Goal: Information Seeking & Learning: Learn about a topic

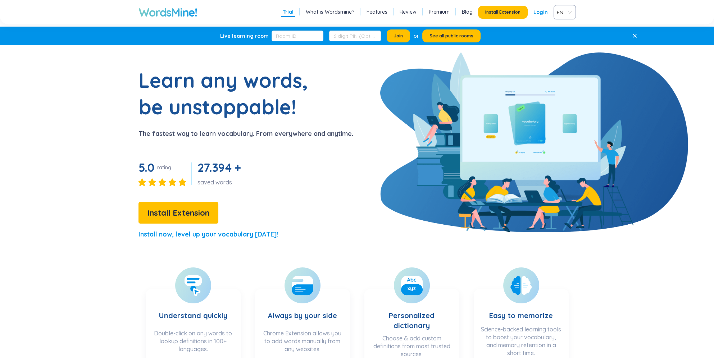
click at [348, 161] on div "Learn any words, be unstoppable! The fastest way to learn vocabulary. From ever…" at bounding box center [217, 156] width 272 height 179
click at [175, 206] on button "Install Extension" at bounding box center [178, 213] width 80 height 22
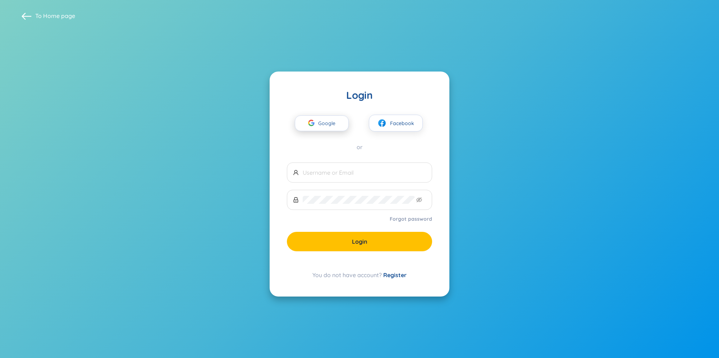
click at [329, 126] on span "Google" at bounding box center [328, 123] width 21 height 15
click at [212, 215] on section "To Home page Login Google Facebook or Forgot password Login You do not have acc…" at bounding box center [359, 179] width 719 height 358
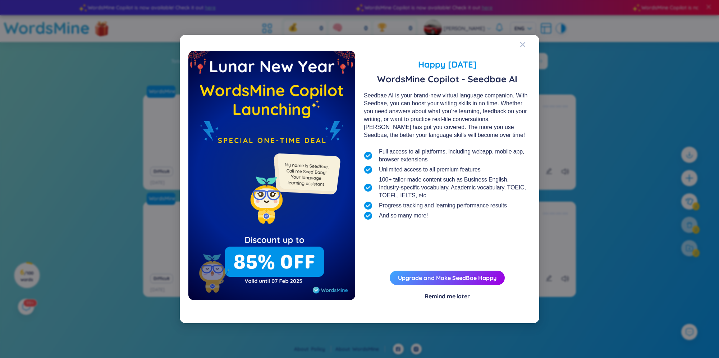
click at [459, 298] on div "Remind me later" at bounding box center [447, 296] width 45 height 8
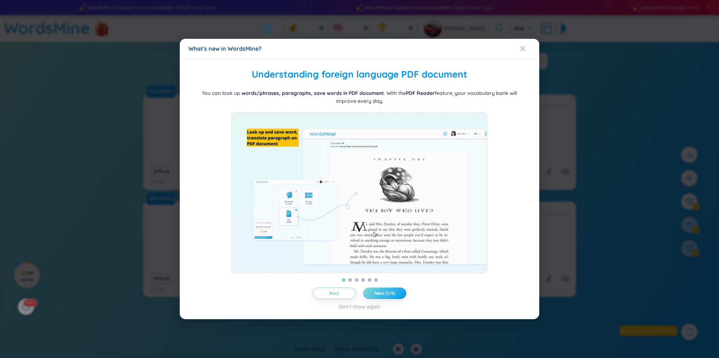
click at [370, 296] on button "Next (1/6)" at bounding box center [384, 294] width 43 height 12
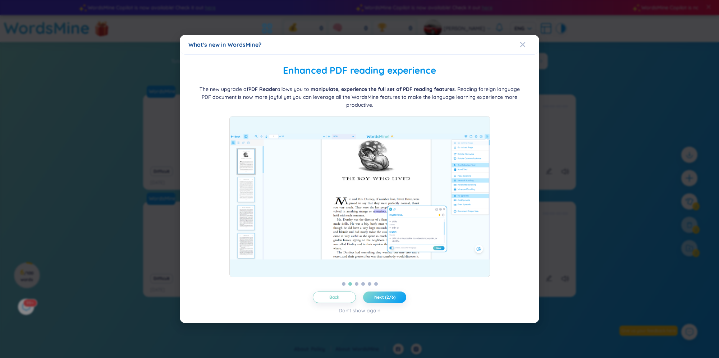
click at [383, 296] on span "Next (2/6)" at bounding box center [384, 297] width 21 height 6
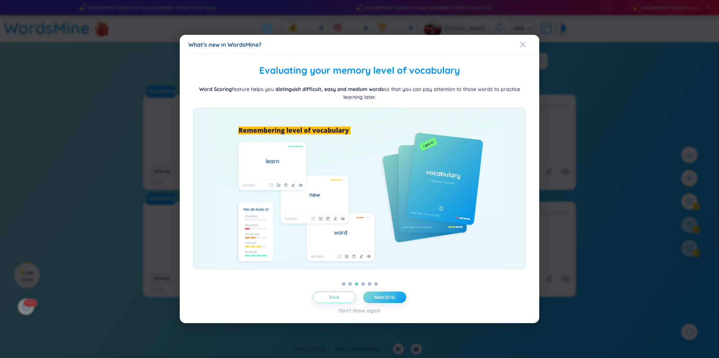
click at [377, 296] on span "Next (3/6)" at bounding box center [384, 297] width 21 height 6
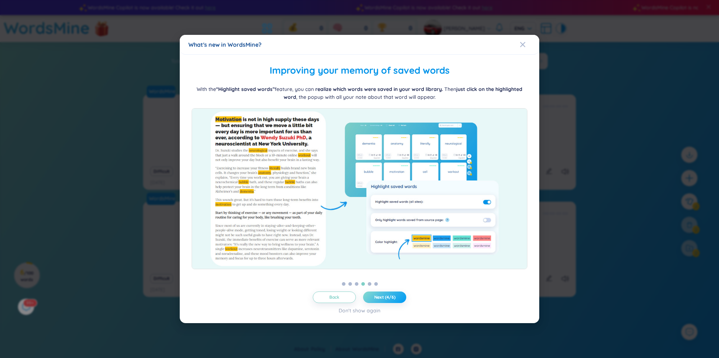
click at [388, 300] on button "Next (4/6)" at bounding box center [384, 298] width 43 height 12
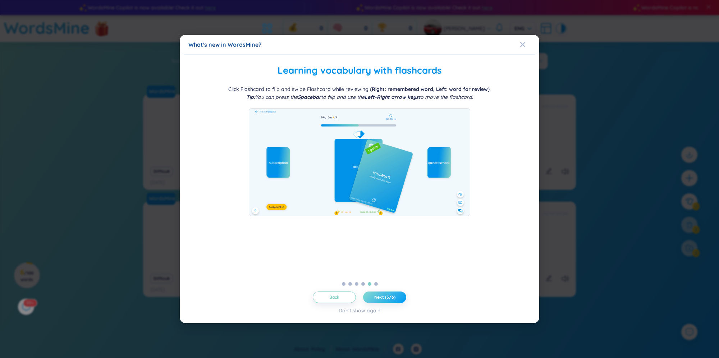
click at [388, 300] on button "Next (5/6)" at bounding box center [384, 298] width 43 height 12
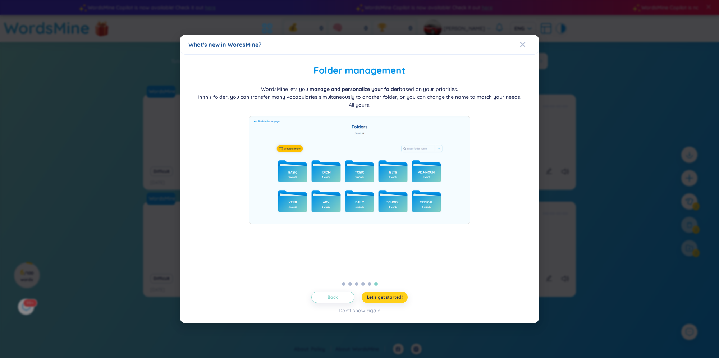
click at [388, 300] on button "Let's get started!" at bounding box center [385, 298] width 46 height 12
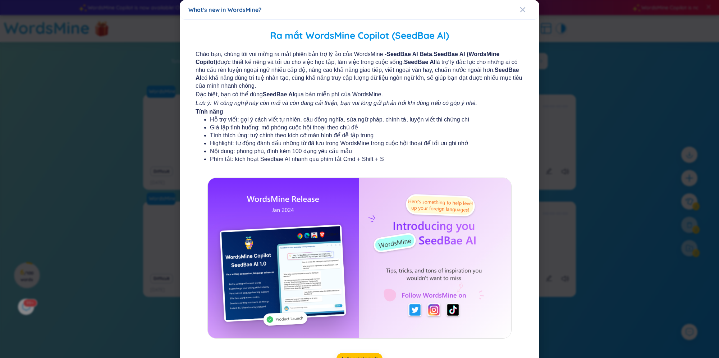
scroll to position [26, 0]
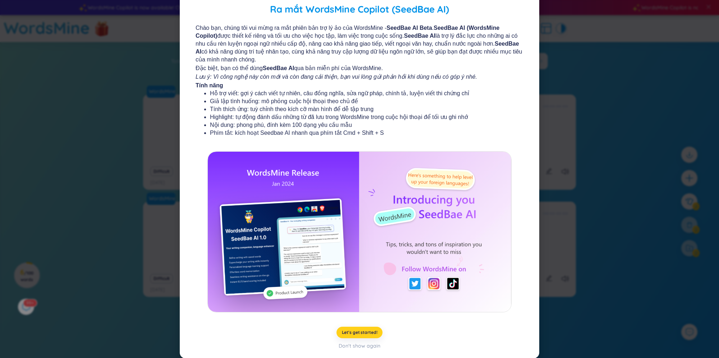
click at [368, 332] on span "Let's get started!" at bounding box center [360, 333] width 36 height 6
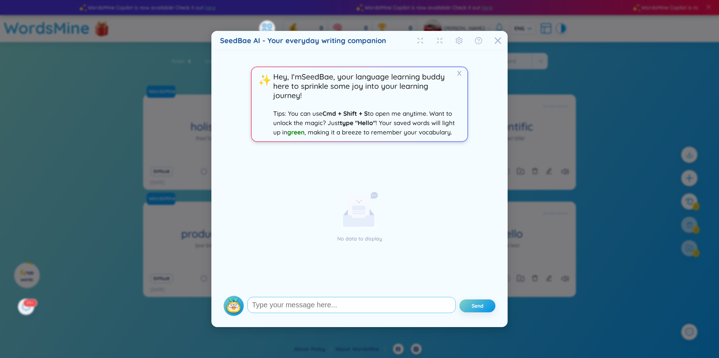
click at [329, 308] on textarea at bounding box center [351, 305] width 209 height 16
type textarea "how to activate this feature in windows"
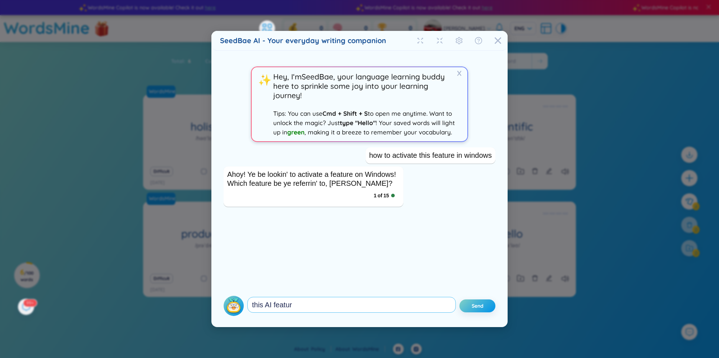
type textarea "this AI feature"
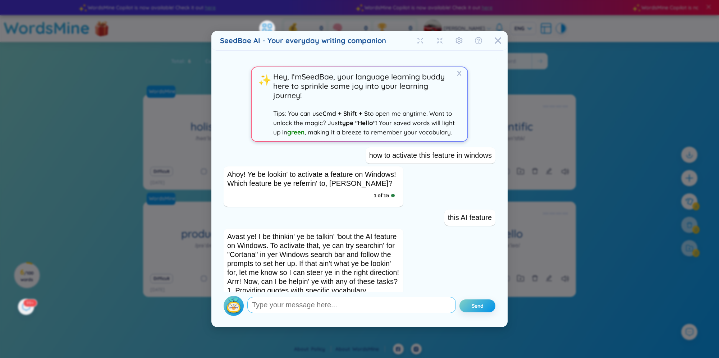
scroll to position [50, 0]
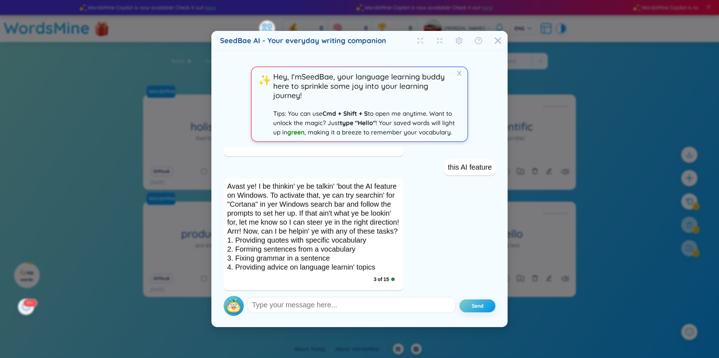
click at [334, 225] on div "Avast ye! I be thinkin' ye be talkin' 'bout the AI feature on Windows. To activ…" at bounding box center [313, 227] width 173 height 90
click at [495, 44] on icon "Close" at bounding box center [497, 40] width 7 height 7
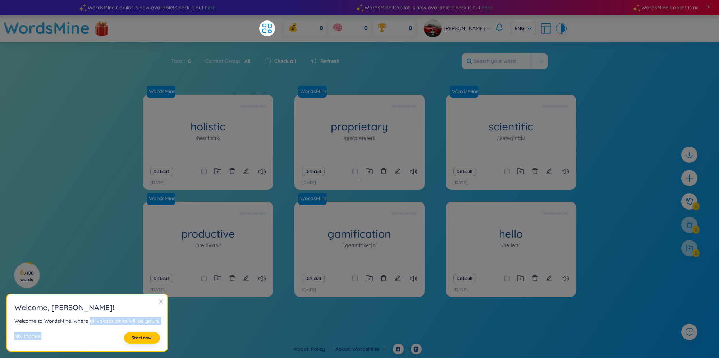
drag, startPoint x: 89, startPoint y: 319, endPoint x: 145, endPoint y: 327, distance: 56.0
click at [145, 327] on section "Welcome , Louis T ! Welcome to WordsMine, where all vocabularies will be yours.…" at bounding box center [87, 322] width 160 height 57
drag, startPoint x: 145, startPoint y: 327, endPoint x: 111, endPoint y: 322, distance: 33.8
click at [111, 322] on div "Welcome to WordsMine, where all vocabularies will be yours." at bounding box center [87, 321] width 146 height 8
click at [72, 322] on div "Welcome to WordsMine, where all vocabularies will be yours." at bounding box center [87, 321] width 146 height 8
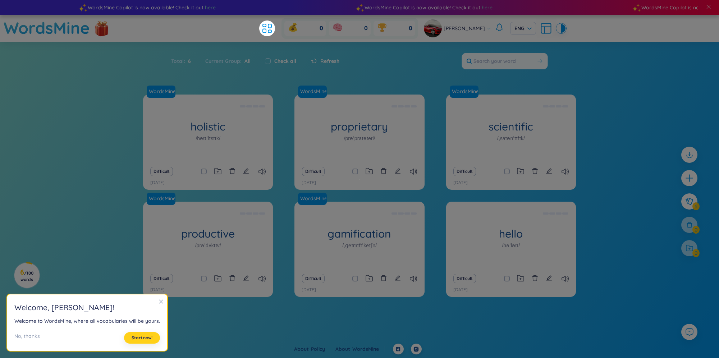
click at [139, 337] on span "Start now!" at bounding box center [142, 338] width 21 height 6
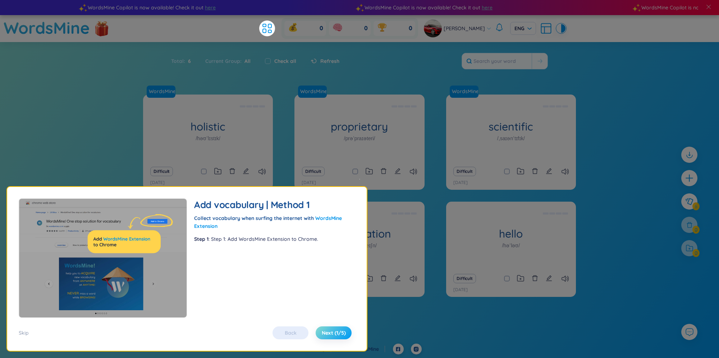
click at [336, 329] on span "Next (1/5)" at bounding box center [334, 332] width 24 height 7
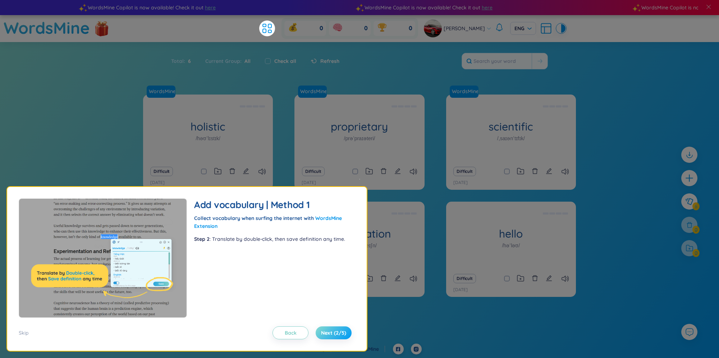
click at [343, 329] on span "Next (2/5)" at bounding box center [333, 332] width 25 height 7
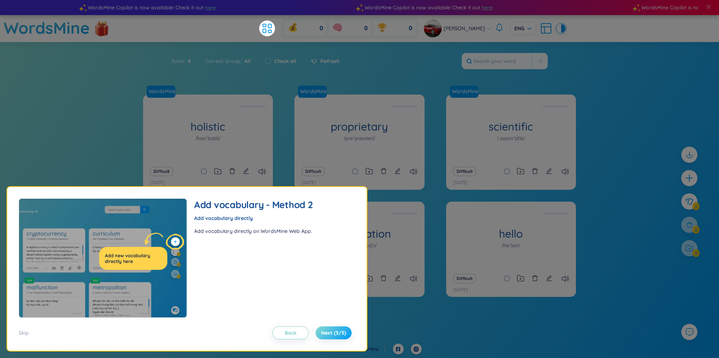
click at [342, 330] on span "Next (3/5)" at bounding box center [333, 332] width 25 height 7
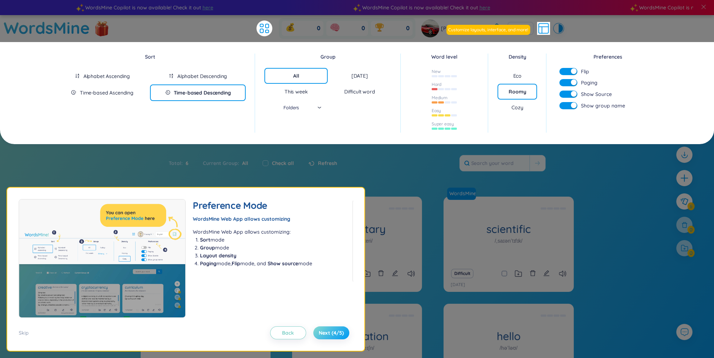
click at [342, 330] on span "Next (4/5)" at bounding box center [331, 332] width 25 height 7
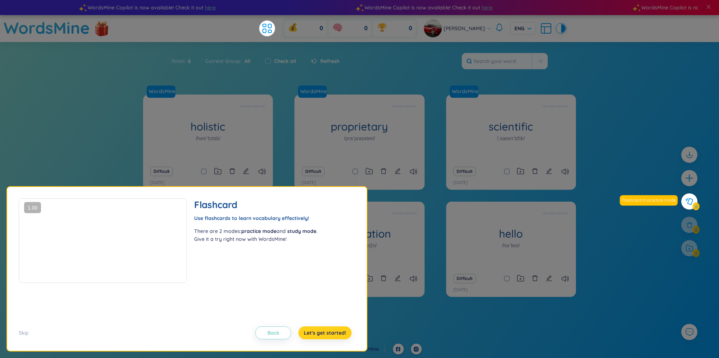
click at [341, 330] on span "Let's get started!" at bounding box center [325, 332] width 42 height 7
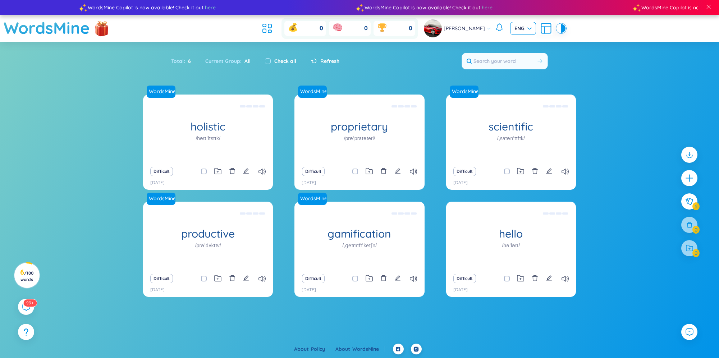
click at [514, 26] on span "ENG" at bounding box center [522, 28] width 17 height 7
click at [476, 25] on div "Louis T" at bounding box center [458, 28] width 68 height 18
click at [312, 60] on icon at bounding box center [314, 61] width 6 height 5
click at [29, 309] on icon at bounding box center [26, 307] width 8 height 8
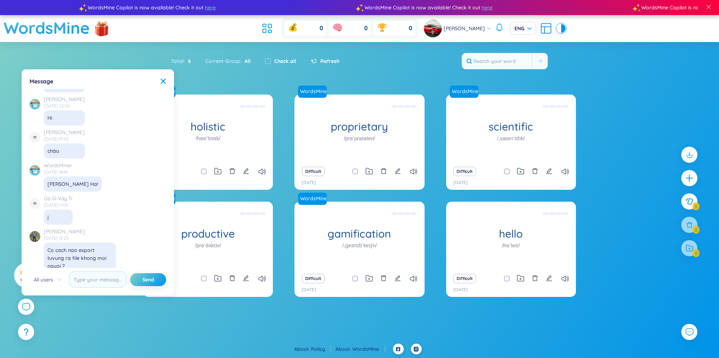
scroll to position [5355, 0]
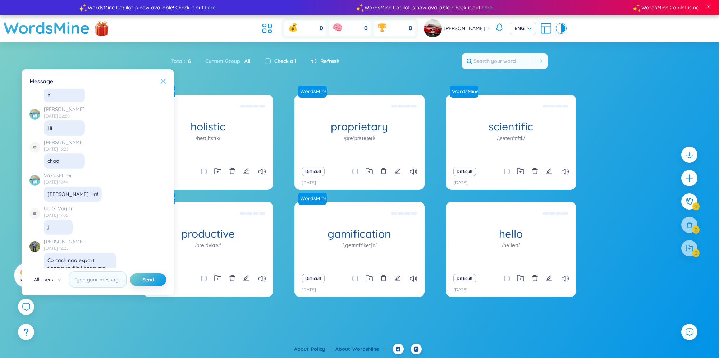
click at [161, 82] on icon at bounding box center [163, 81] width 6 height 6
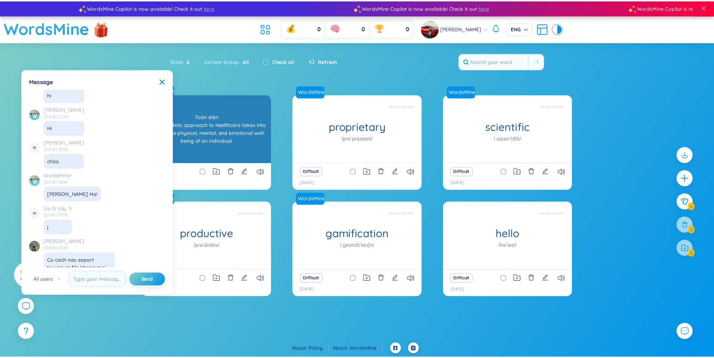
scroll to position [8231, 0]
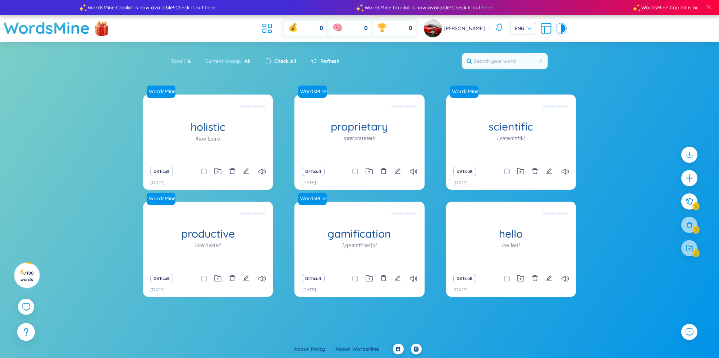
click at [26, 333] on icon at bounding box center [26, 331] width 5 height 6
click at [24, 273] on span "/ 100 words" at bounding box center [26, 276] width 13 height 12
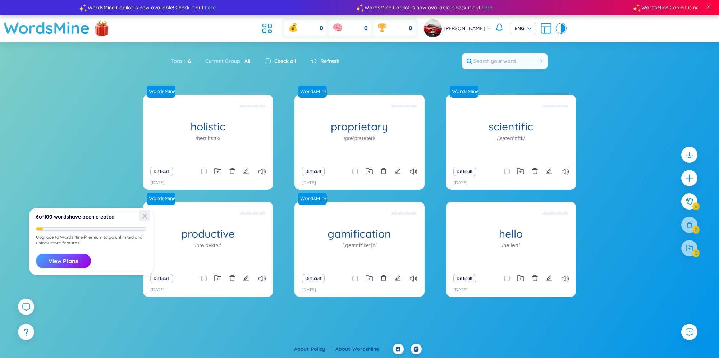
click at [143, 215] on span "X" at bounding box center [144, 215] width 11 height 11
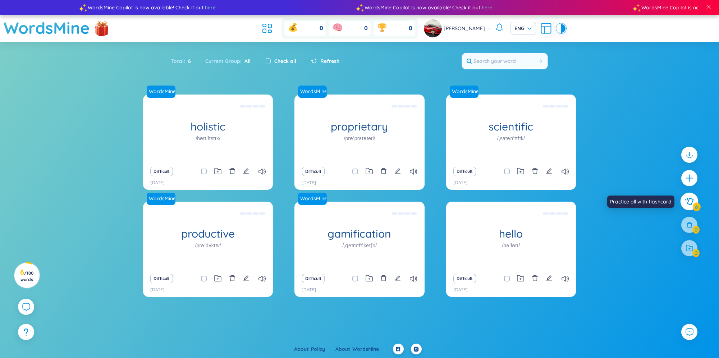
click at [686, 203] on icon at bounding box center [689, 202] width 9 height 8
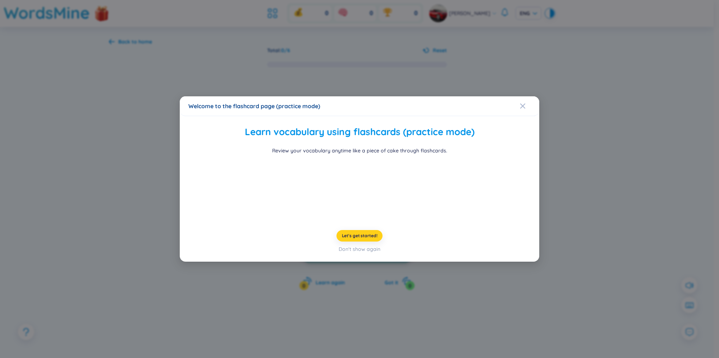
click at [355, 239] on span "Let's get started!" at bounding box center [360, 236] width 36 height 6
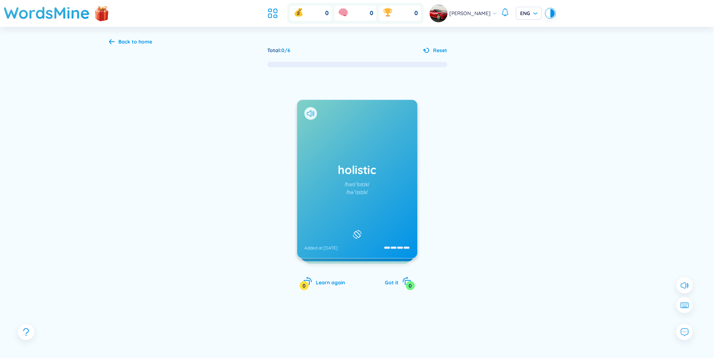
click at [491, 159] on div at bounding box center [525, 202] width 108 height 144
click at [361, 181] on div "/həʊˈlɪstɪk/" at bounding box center [356, 184] width 25 height 8
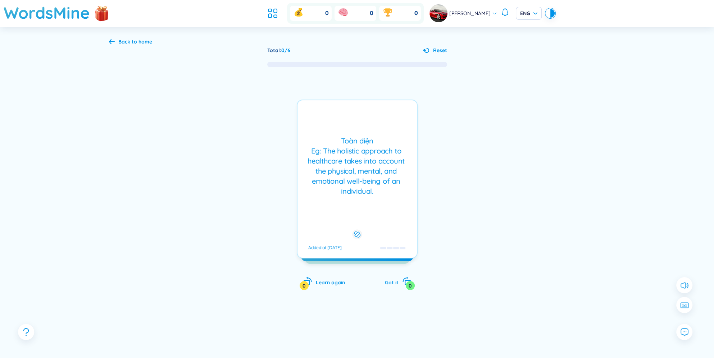
click at [486, 138] on div at bounding box center [525, 202] width 108 height 144
click at [435, 49] on span "Reset" at bounding box center [440, 50] width 14 height 8
click at [352, 180] on div "Toàn diện Eg: The holistic approach to healthcare takes into account the physic…" at bounding box center [357, 166] width 112 height 60
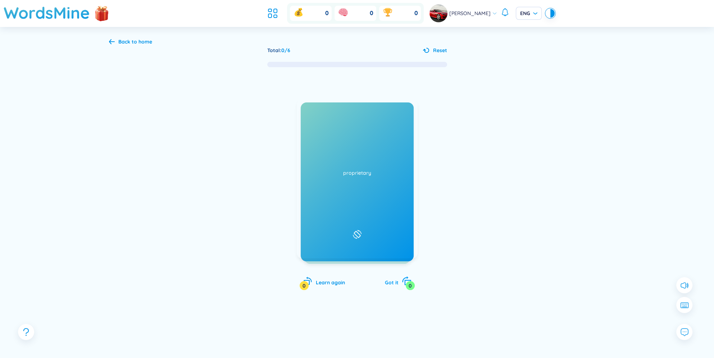
click at [403, 280] on icon "rotate-right" at bounding box center [406, 281] width 10 height 10
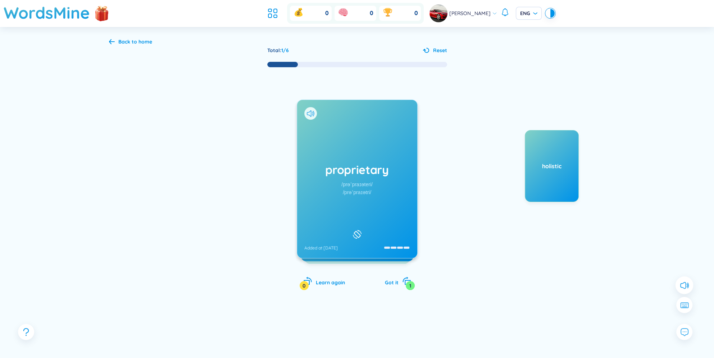
click at [689, 283] on button at bounding box center [684, 285] width 18 height 18
click at [684, 283] on icon at bounding box center [683, 284] width 9 height 9
click at [685, 303] on icon at bounding box center [683, 305] width 9 height 6
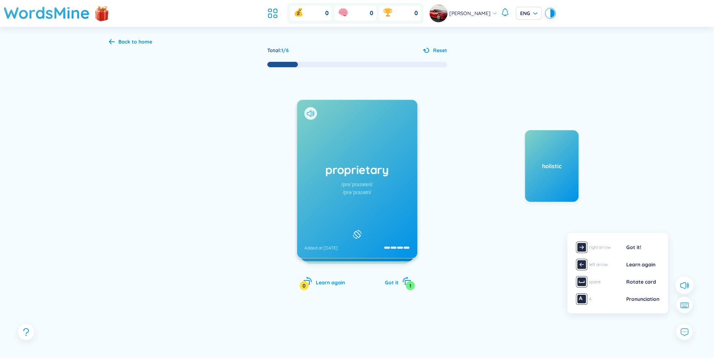
click at [649, 336] on div "Back to home Total : 1 / 6 Reset proprietary /prəˈpraɪəteri/ /prəˈpraɪətri/ Add…" at bounding box center [357, 203] width 714 height 353
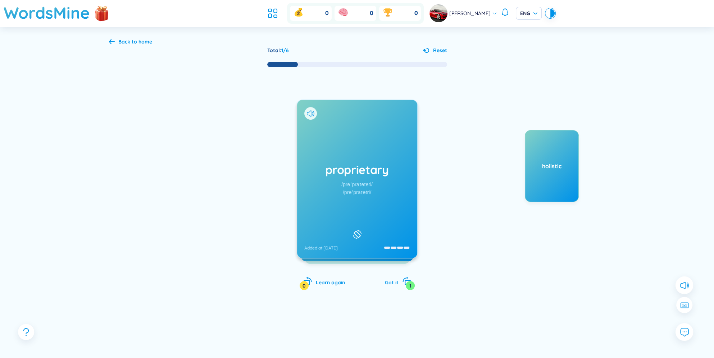
click at [679, 334] on icon at bounding box center [683, 331] width 9 height 9
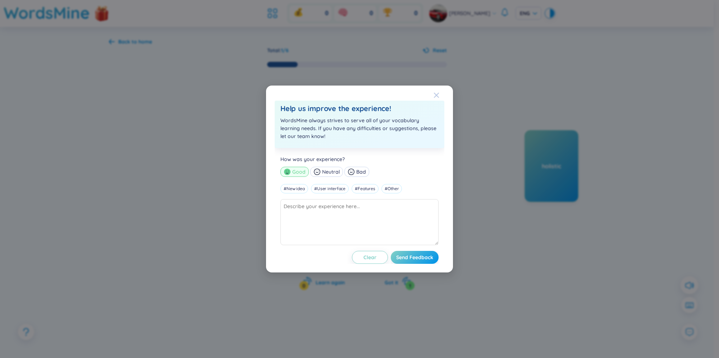
click at [435, 93] on icon "Close" at bounding box center [437, 95] width 6 height 6
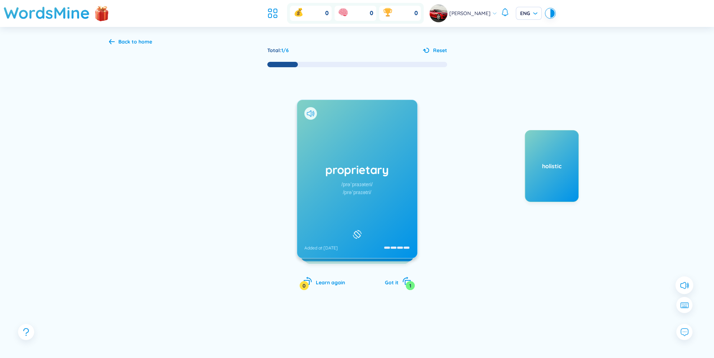
click at [688, 283] on icon at bounding box center [683, 284] width 9 height 9
click at [681, 284] on icon at bounding box center [683, 284] width 9 height 9
click at [312, 110] on icon at bounding box center [311, 113] width 8 height 6
click at [473, 10] on span "Louis T" at bounding box center [469, 13] width 41 height 8
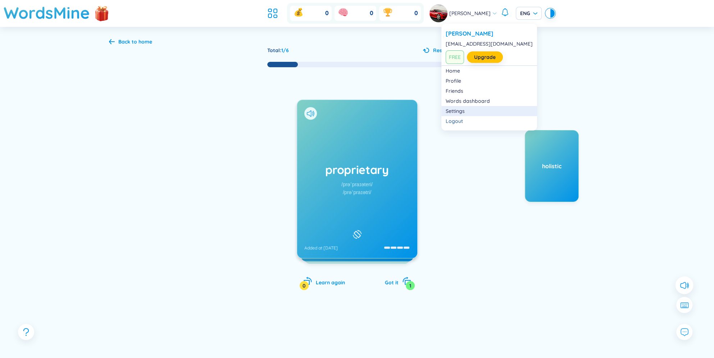
click at [448, 109] on link "Settings" at bounding box center [488, 110] width 87 height 7
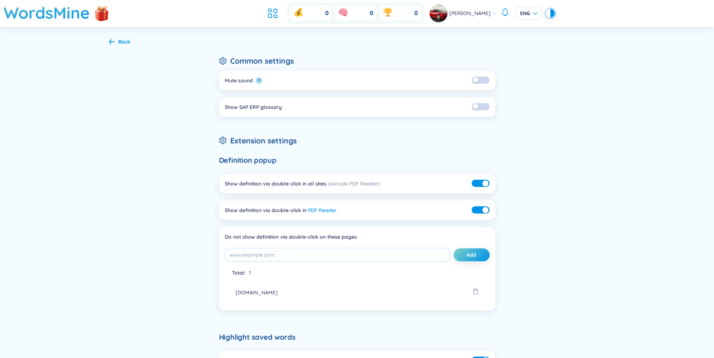
click at [106, 43] on div "Back Common settings Mute sound ? Show SAP ERP glossary Extension settings Defi…" at bounding box center [357, 310] width 518 height 567
click at [118, 43] on div "Back" at bounding box center [124, 42] width 12 height 8
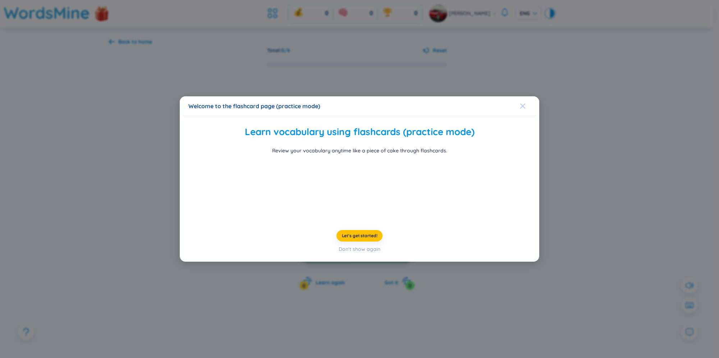
click at [526, 96] on span "Close" at bounding box center [529, 105] width 19 height 19
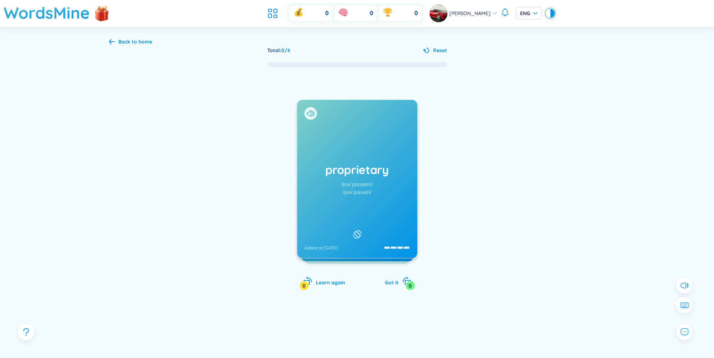
click at [447, 13] on img at bounding box center [438, 13] width 18 height 18
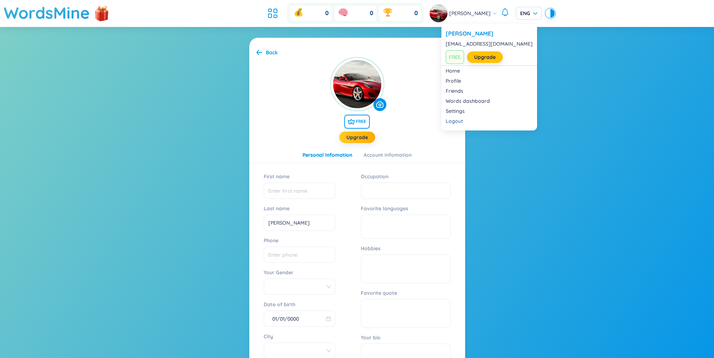
drag, startPoint x: 541, startPoint y: 201, endPoint x: 536, endPoint y: 202, distance: 5.2
click at [536, 202] on section "Back FREE Upgrade Personal Infomation Account Infomation First name Last name L…" at bounding box center [357, 222] width 714 height 391
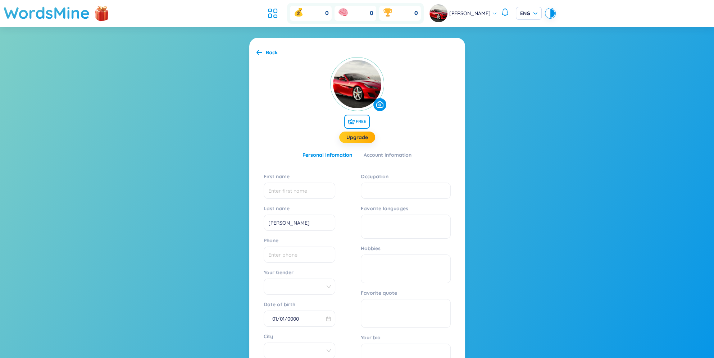
click at [462, 12] on span "Louis T" at bounding box center [469, 13] width 41 height 8
click at [550, 14] on div at bounding box center [552, 13] width 4 height 9
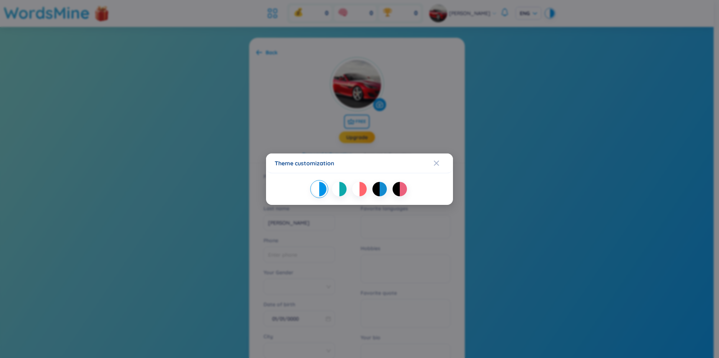
drag, startPoint x: 438, startPoint y: 158, endPoint x: 441, endPoint y: 138, distance: 20.1
click at [438, 158] on div "Close" at bounding box center [437, 162] width 6 height 19
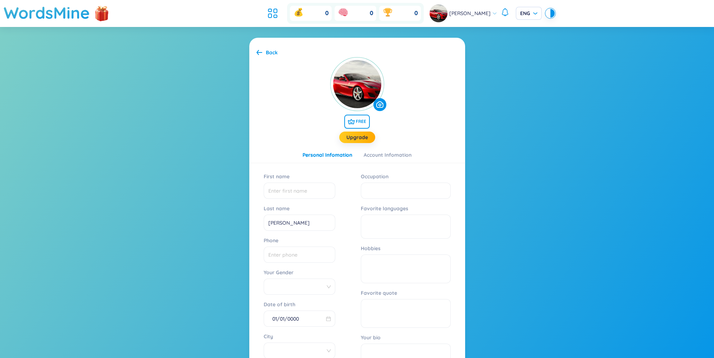
click at [464, 14] on span "Louis T" at bounding box center [469, 13] width 41 height 8
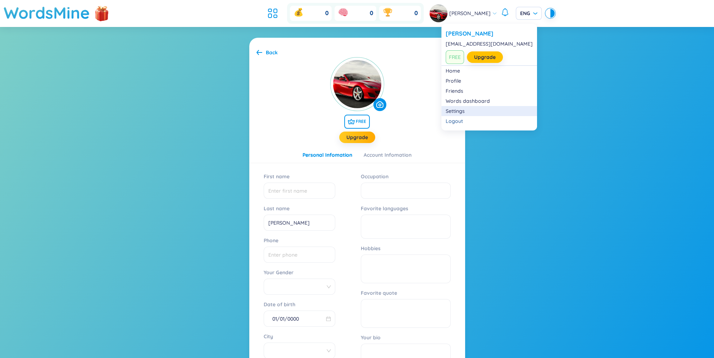
click at [455, 111] on link "Settings" at bounding box center [488, 110] width 87 height 7
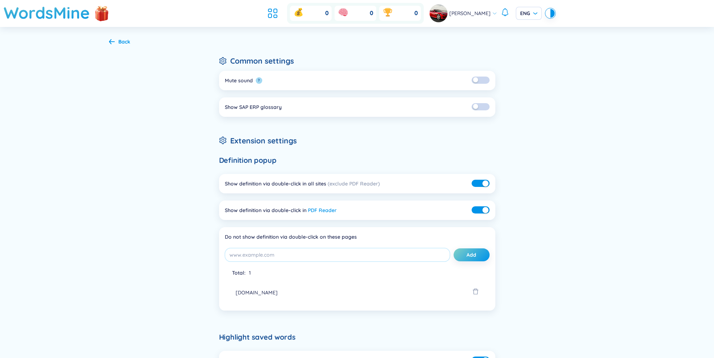
click at [358, 130] on div "Common settings Mute sound ? Show SAP ERP glossary Extension settings Definitio…" at bounding box center [357, 310] width 276 height 510
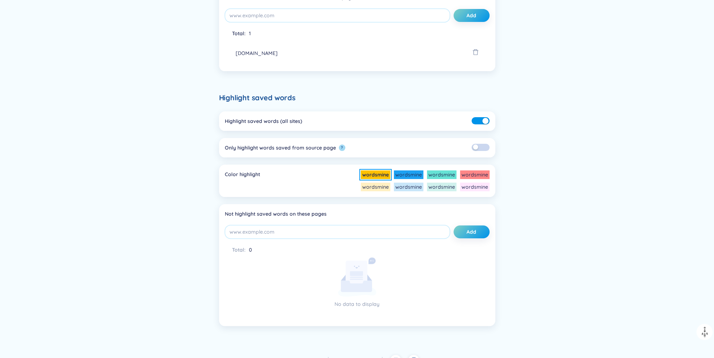
scroll to position [250, 0]
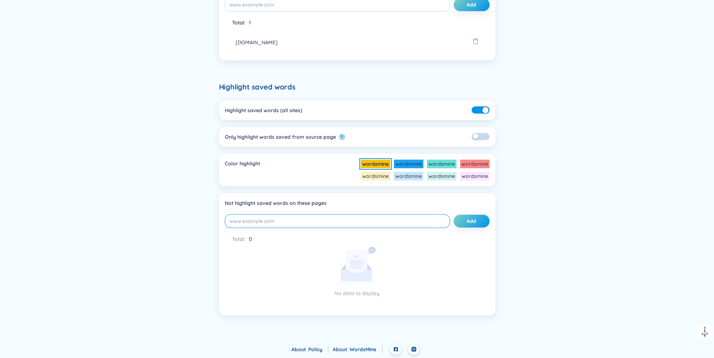
click at [350, 221] on input "string" at bounding box center [337, 221] width 225 height 14
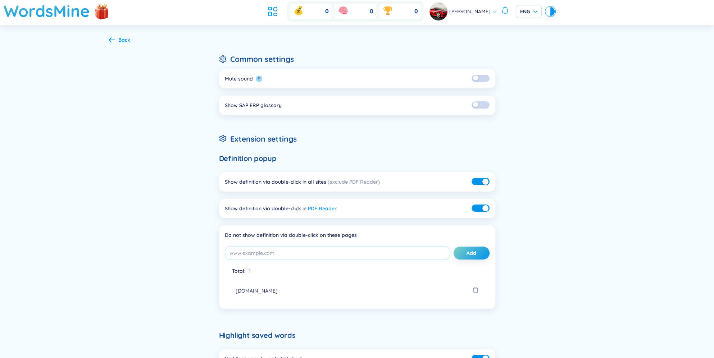
scroll to position [0, 0]
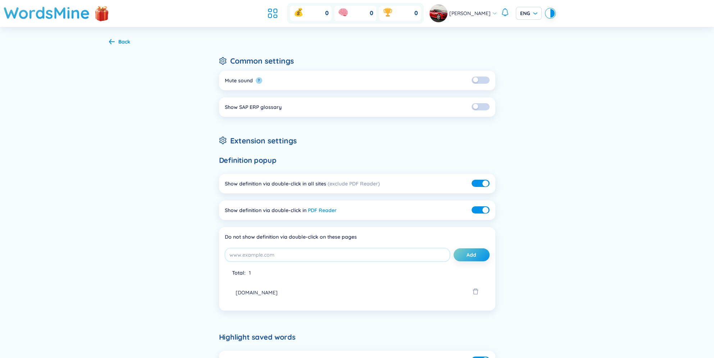
click at [465, 13] on span "Louis T" at bounding box center [469, 13] width 41 height 8
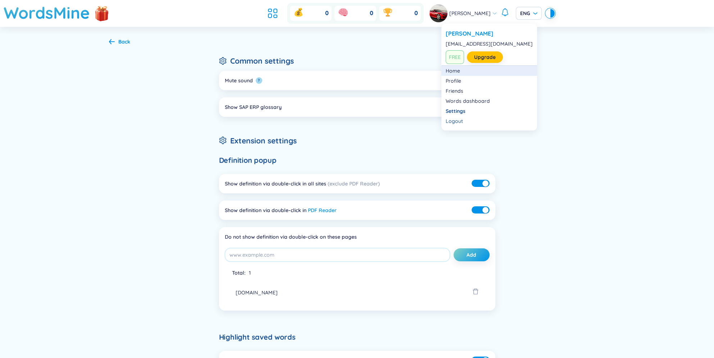
click at [453, 70] on link "Home" at bounding box center [488, 70] width 87 height 7
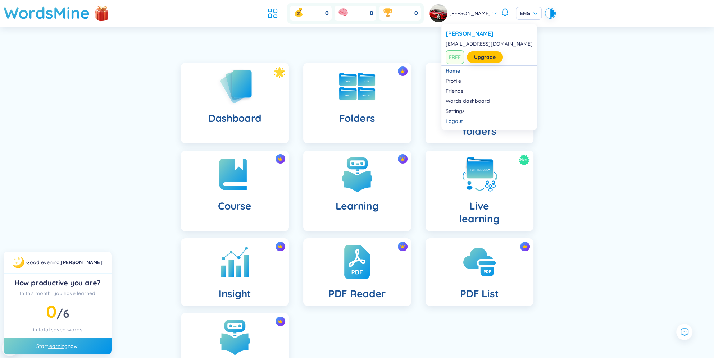
click at [462, 9] on div "Louis T" at bounding box center [463, 13] width 68 height 18
click at [454, 113] on link "Settings" at bounding box center [488, 110] width 87 height 7
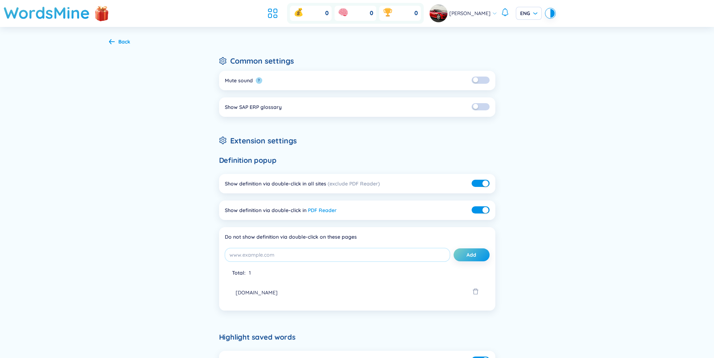
click at [472, 9] on span "Louis T" at bounding box center [469, 13] width 41 height 8
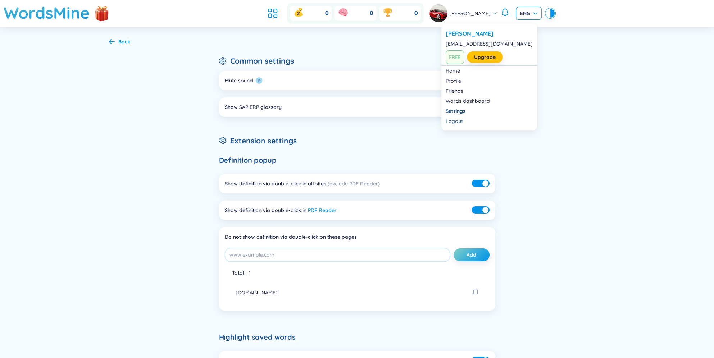
click at [516, 17] on div "ENG" at bounding box center [529, 13] width 26 height 13
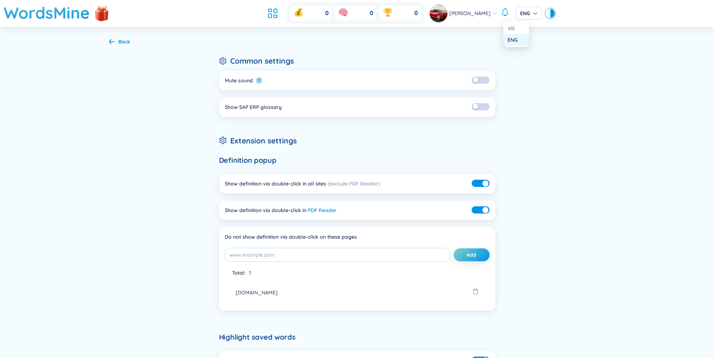
drag, startPoint x: 528, startPoint y: 65, endPoint x: 501, endPoint y: 17, distance: 54.4
click at [526, 64] on div "Back Common settings Mute sound ? Show SAP ERP glossary Extension settings Defi…" at bounding box center [357, 310] width 518 height 567
click at [500, 11] on icon at bounding box center [504, 12] width 9 height 9
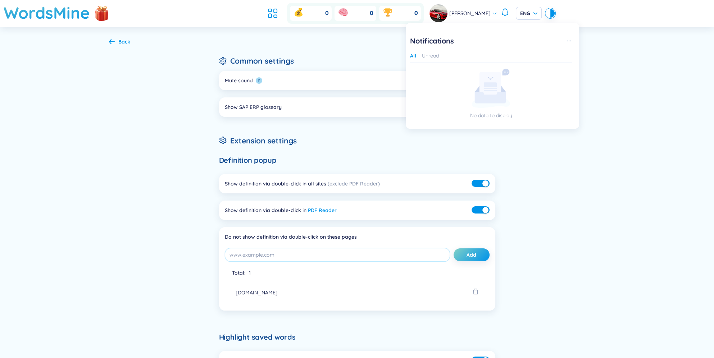
click at [336, 54] on div "Back Common settings Mute sound ? Show SAP ERP glossary Extension settings Defi…" at bounding box center [357, 310] width 518 height 567
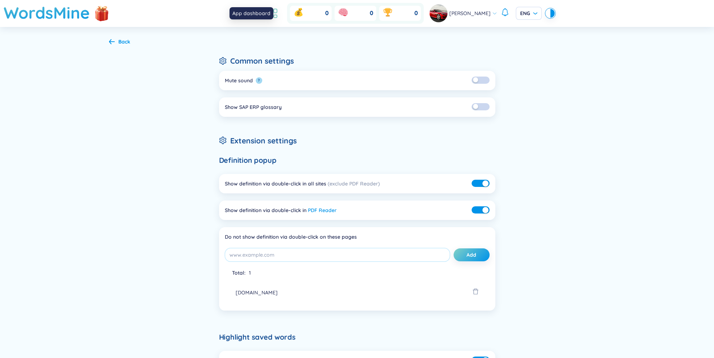
click at [277, 11] on icon at bounding box center [275, 11] width 3 height 4
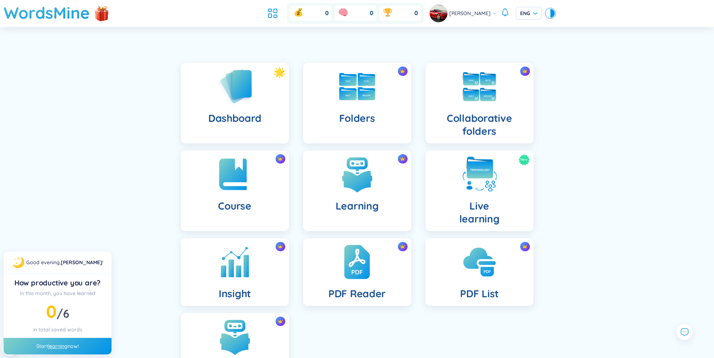
click at [91, 75] on div "Dashboard Folders Collaborative folders Course Learning New Live learning Insig…" at bounding box center [357, 232] width 714 height 374
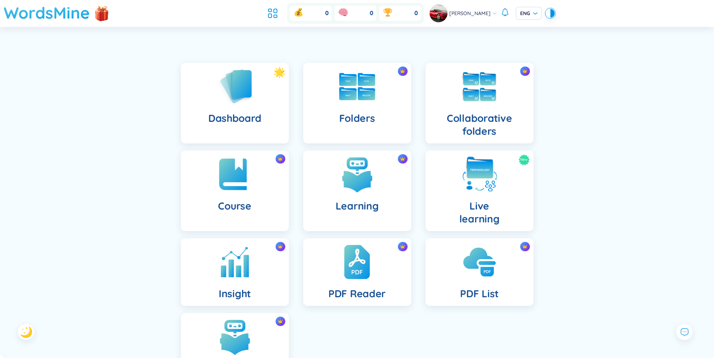
click at [53, 7] on h1 "WordsMine" at bounding box center [47, 13] width 86 height 26
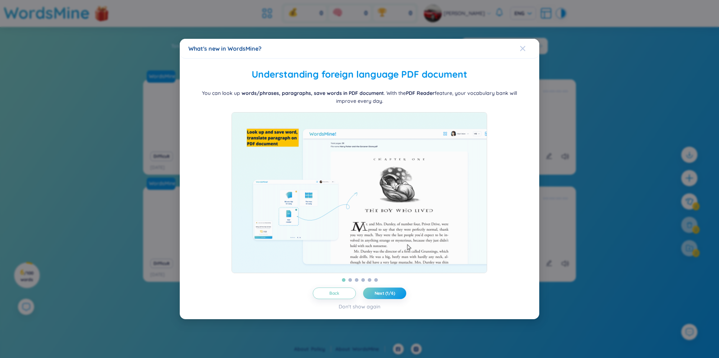
click at [527, 46] on span "Close" at bounding box center [529, 48] width 19 height 19
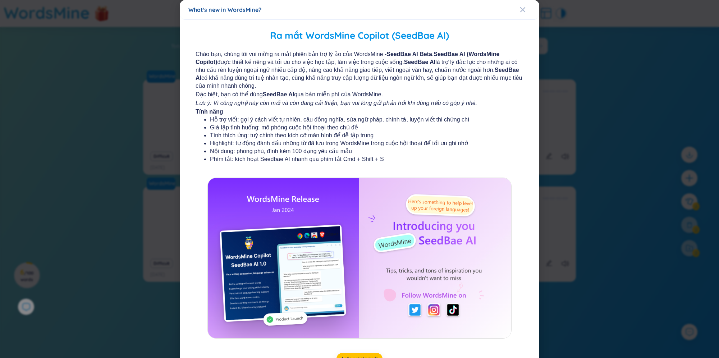
click at [128, 67] on div "What's new in WordsMine? Ra mắt WordsMine Copilot (SeedBae AI) Chào bạn, chúng …" at bounding box center [359, 179] width 719 height 358
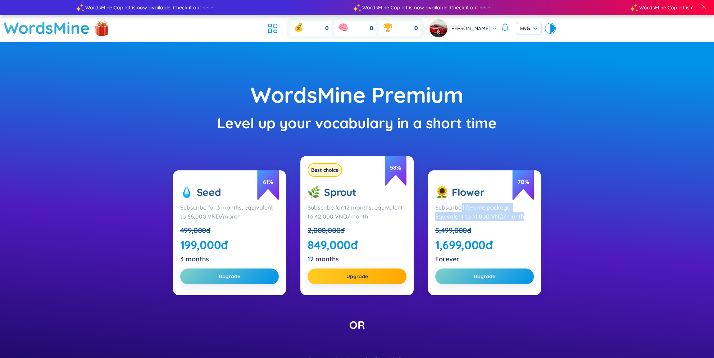
drag, startPoint x: 462, startPoint y: 209, endPoint x: 532, endPoint y: 218, distance: 71.5
click at [532, 218] on div "Subscribe life-time package. Equivalent to >1,000 VND/month" at bounding box center [484, 212] width 99 height 18
click at [112, 147] on div "WordsMine Premium Level up your vocabulary in a short time 61 % Seed Subscribe …" at bounding box center [357, 266] width 714 height 448
click at [580, 100] on div "WordsMine Premium" at bounding box center [357, 95] width 642 height 34
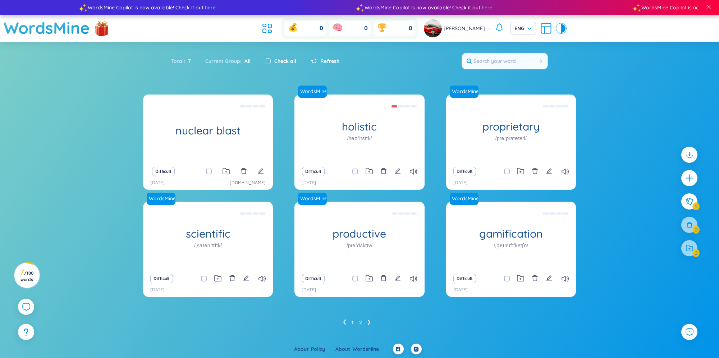
click at [369, 319] on li at bounding box center [369, 323] width 3 height 12
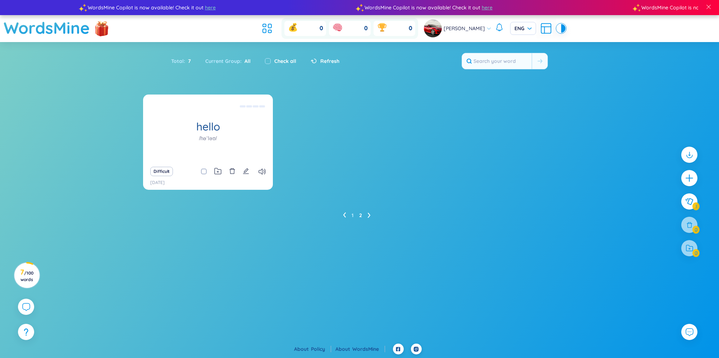
click at [347, 213] on ul "1 2" at bounding box center [359, 216] width 33 height 12
click at [344, 215] on icon at bounding box center [344, 214] width 3 height 5
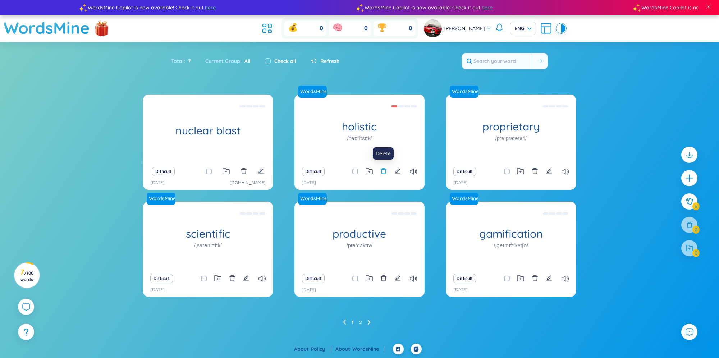
click at [381, 174] on icon "delete" at bounding box center [383, 171] width 5 height 6
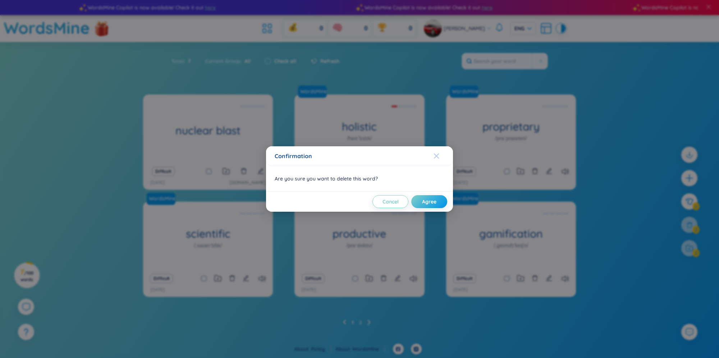
click at [434, 157] on icon "Close" at bounding box center [437, 156] width 6 height 6
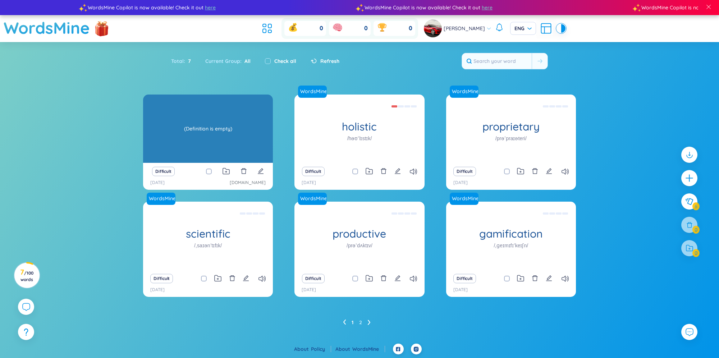
click at [170, 130] on h1 "nuclear blast" at bounding box center [208, 130] width 130 height 13
click at [204, 138] on div "nuclear blast" at bounding box center [208, 129] width 130 height 68
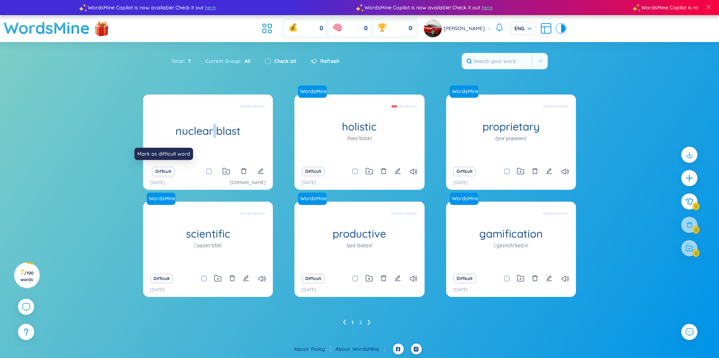
click at [162, 171] on button "Difficult" at bounding box center [163, 171] width 23 height 9
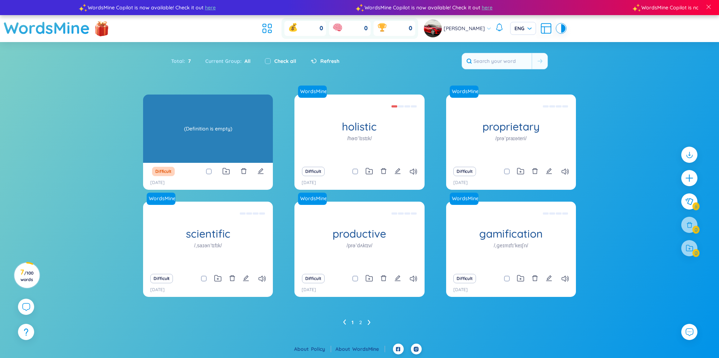
click at [223, 137] on div "(Definition is empty)" at bounding box center [208, 128] width 123 height 65
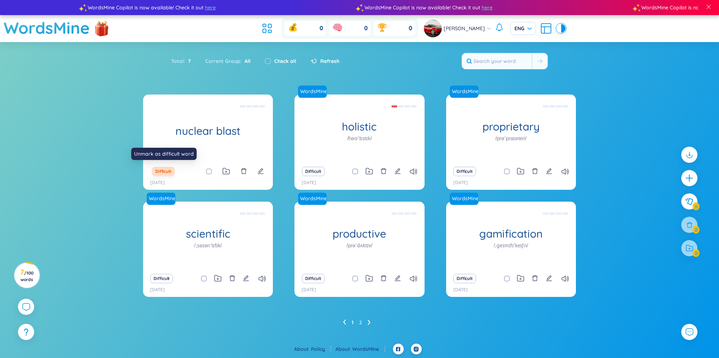
drag, startPoint x: 162, startPoint y: 169, endPoint x: 163, endPoint y: 174, distance: 5.4
click at [162, 170] on button "Difficult" at bounding box center [163, 171] width 23 height 9
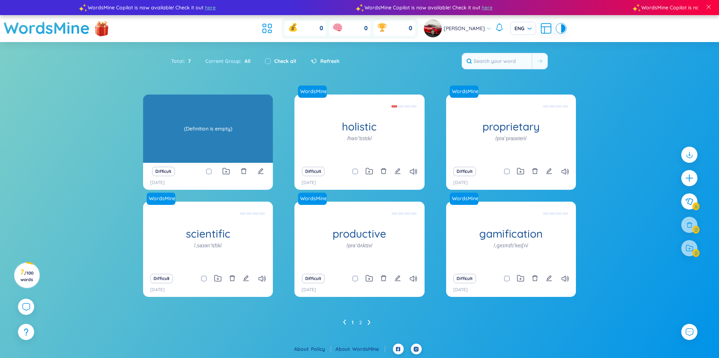
click at [202, 127] on h1 "nuclear blast" at bounding box center [208, 130] width 130 height 13
click at [202, 127] on div "(Definition is empty)" at bounding box center [208, 128] width 123 height 65
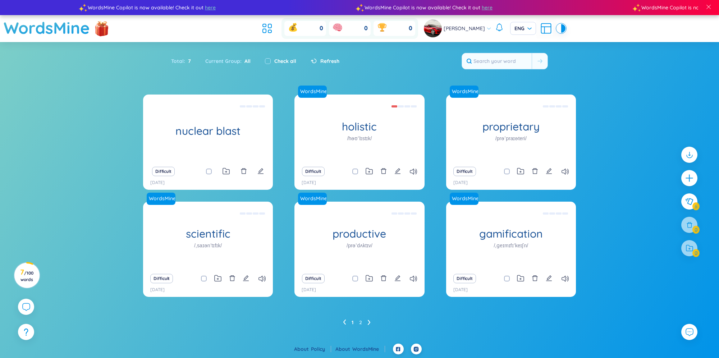
click at [394, 76] on div "Total : 7 Current Group : All Check all Refresh" at bounding box center [359, 64] width 449 height 31
